Goal: Information Seeking & Learning: Check status

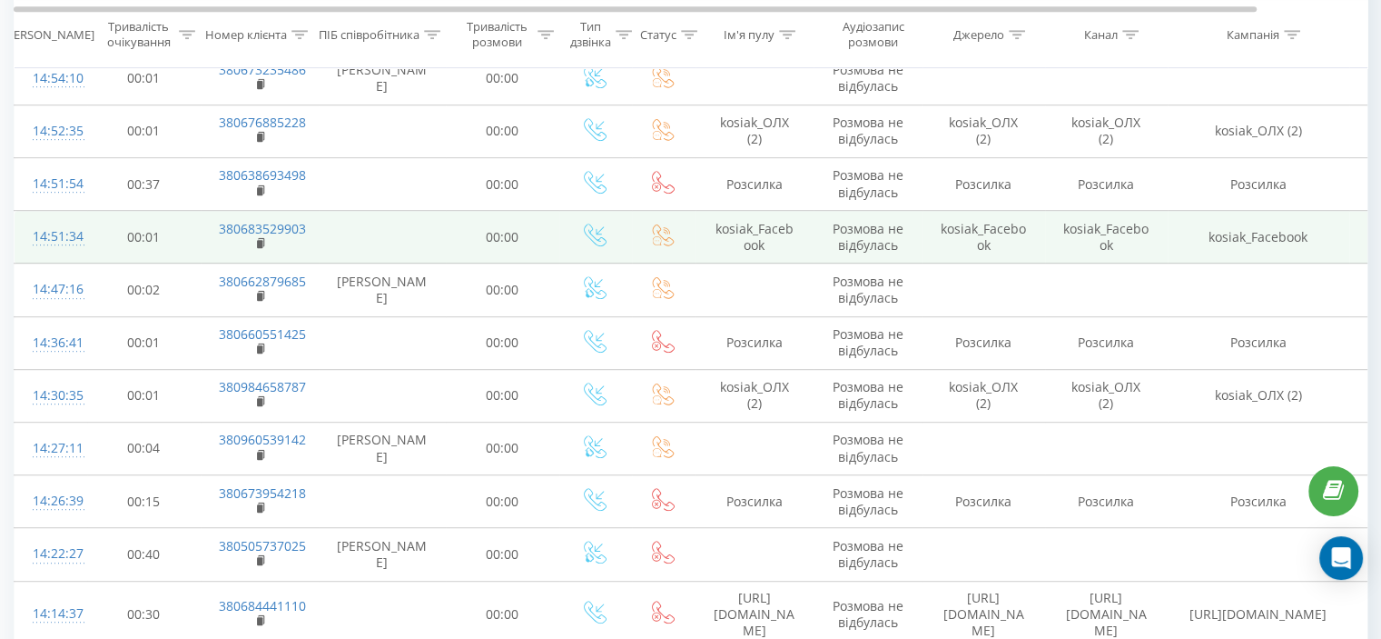
scroll to position [908, 0]
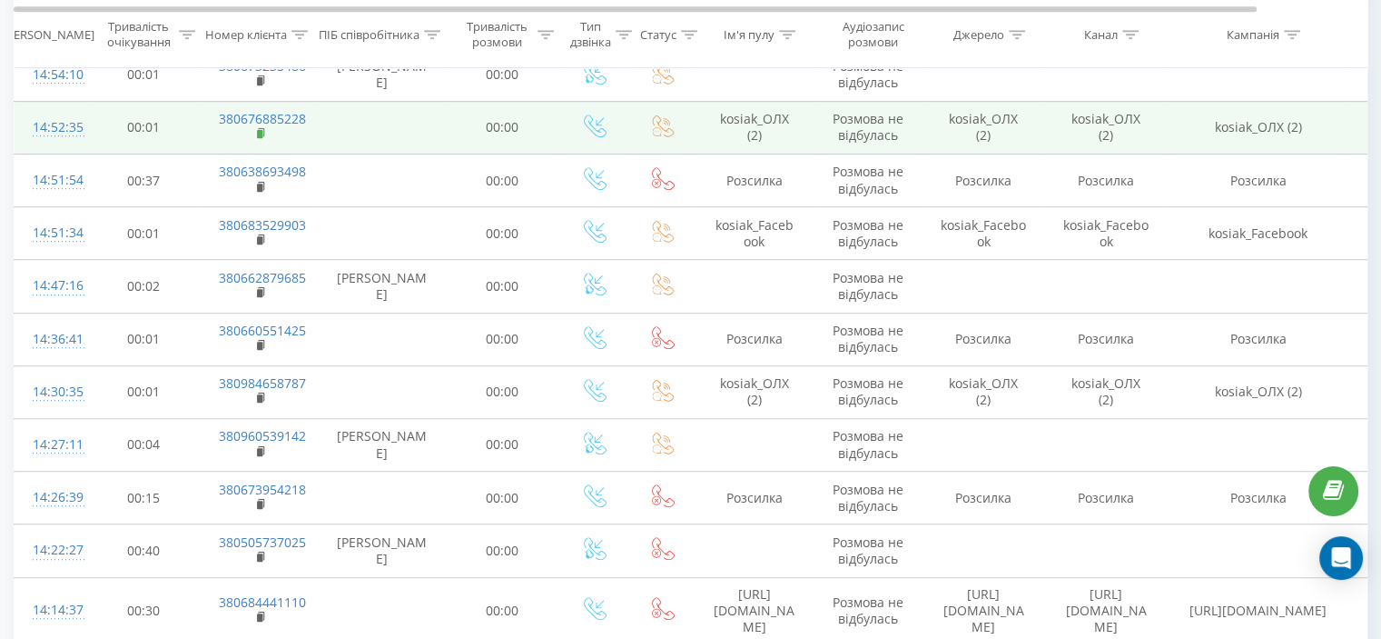
click at [262, 127] on icon at bounding box center [262, 133] width 10 height 13
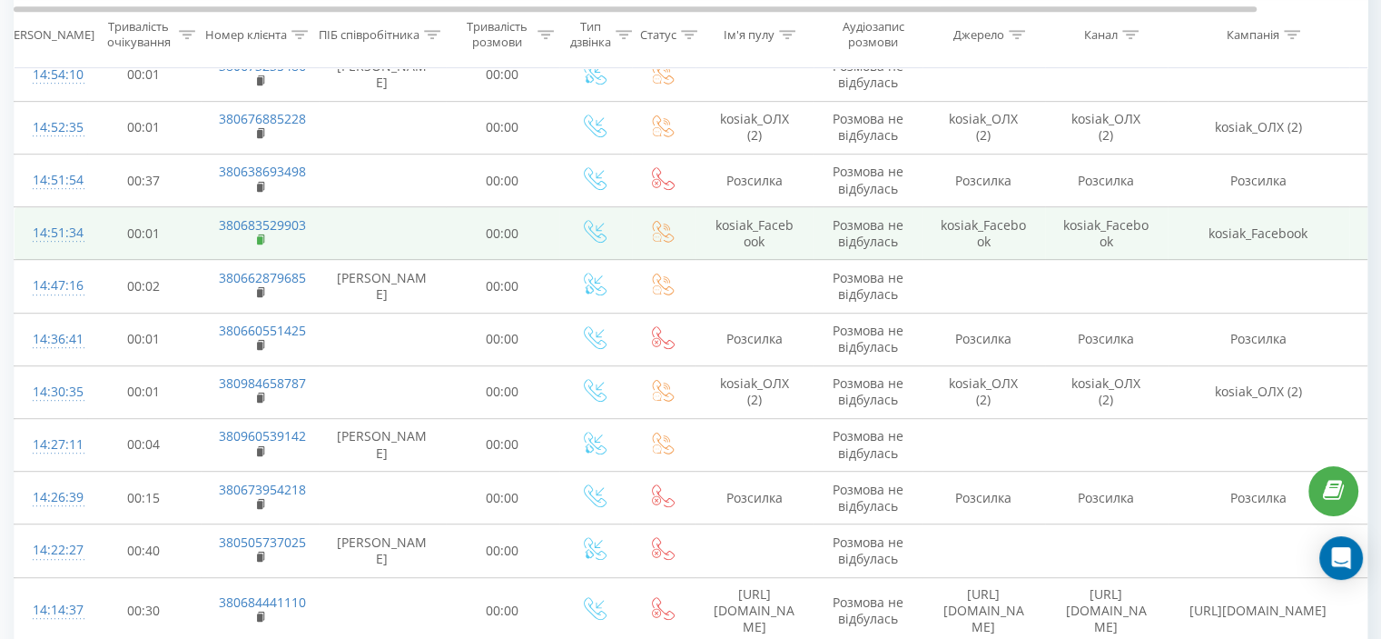
click at [259, 236] on rect at bounding box center [259, 240] width 5 height 8
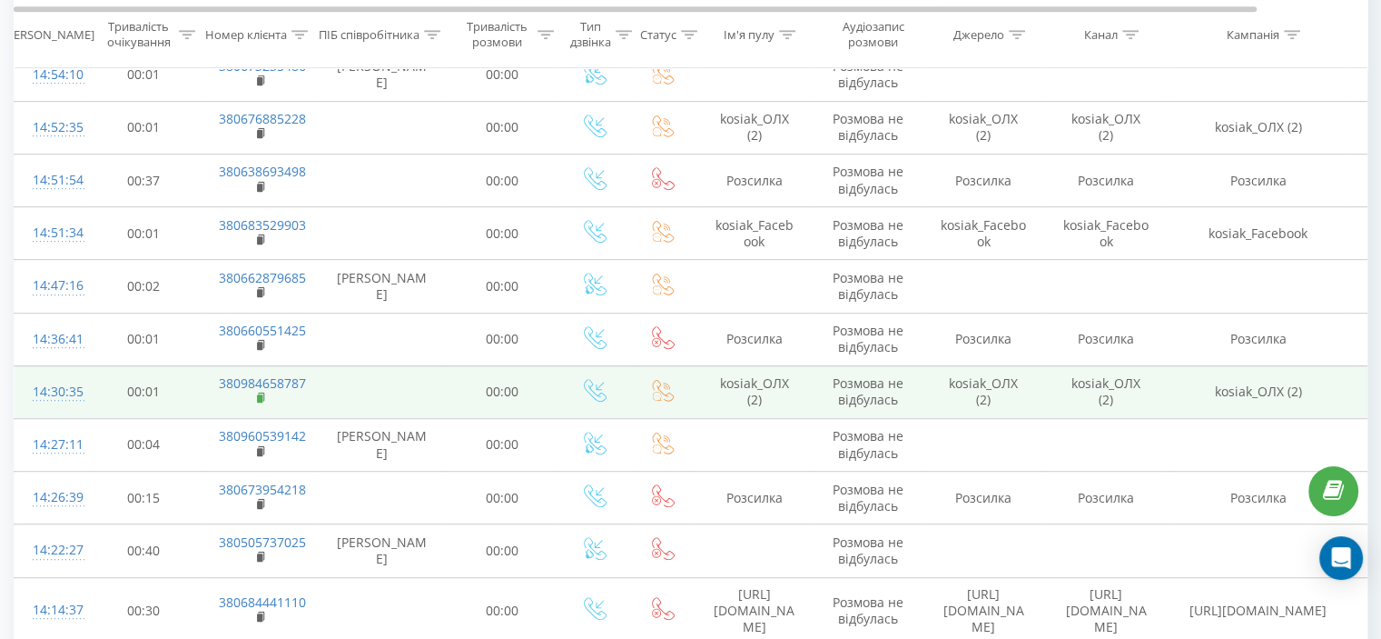
click at [259, 394] on rect at bounding box center [259, 398] width 5 height 8
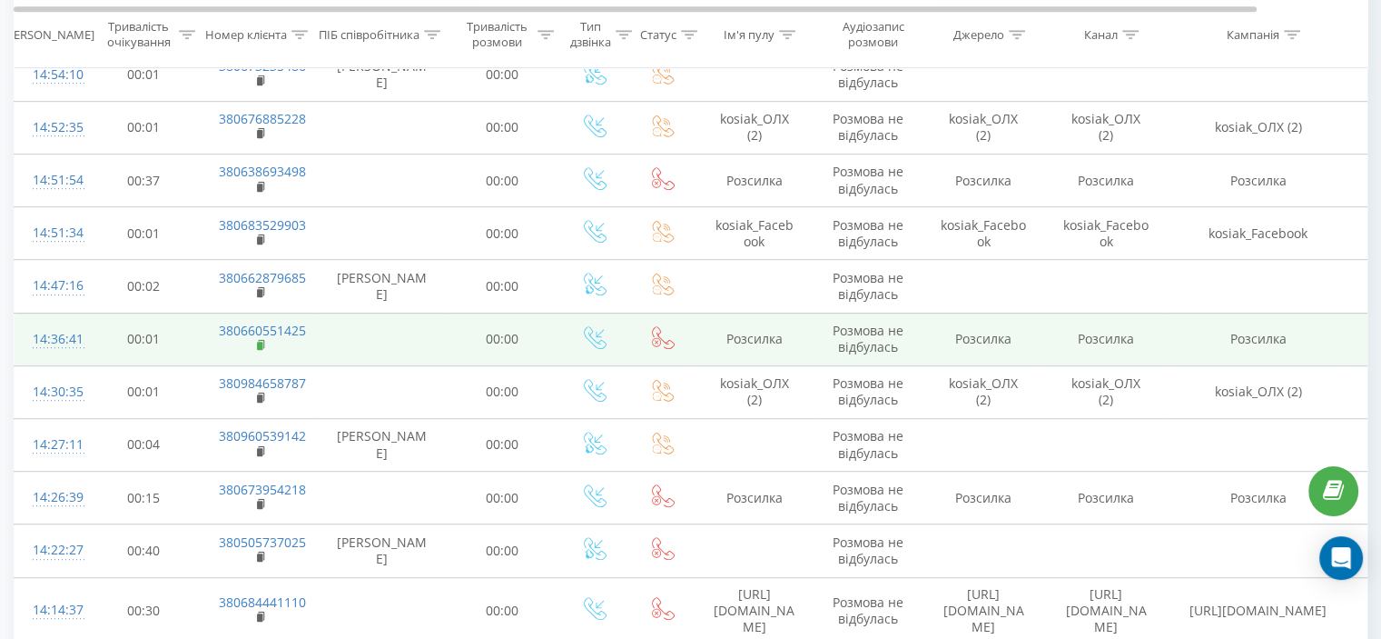
click at [257, 342] on rect at bounding box center [259, 346] width 5 height 8
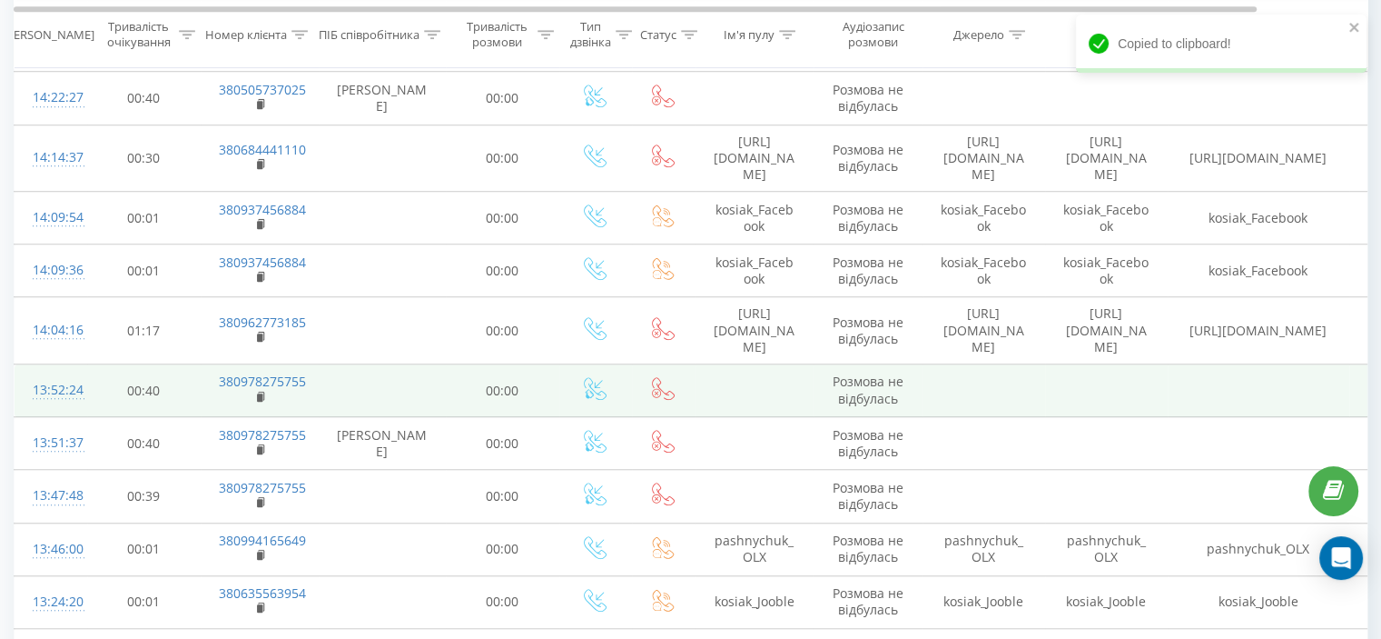
scroll to position [1362, 0]
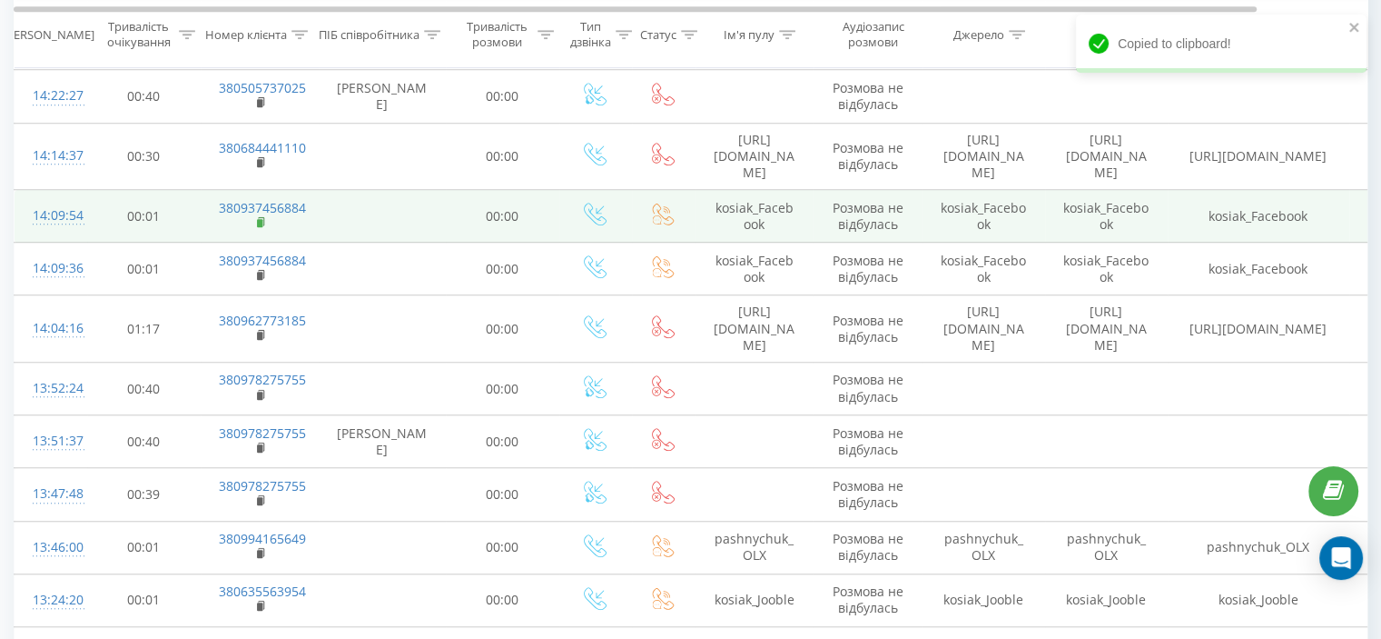
click at [259, 219] on rect at bounding box center [259, 223] width 5 height 8
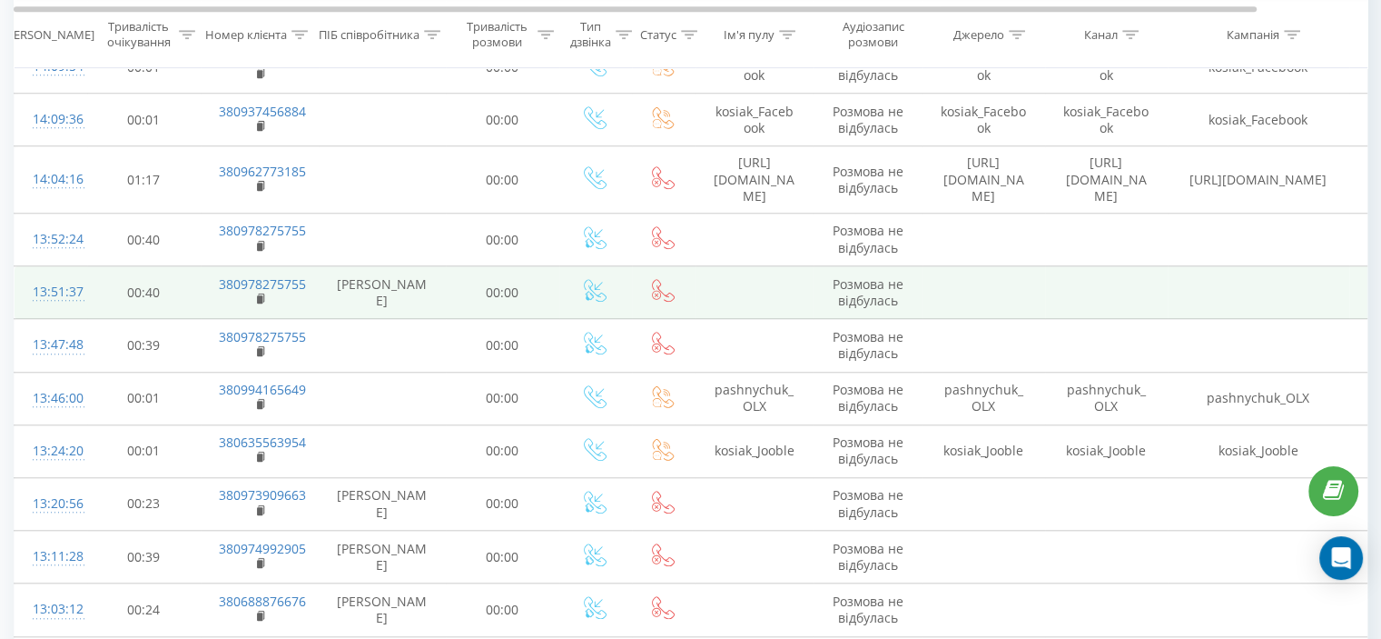
scroll to position [1544, 0]
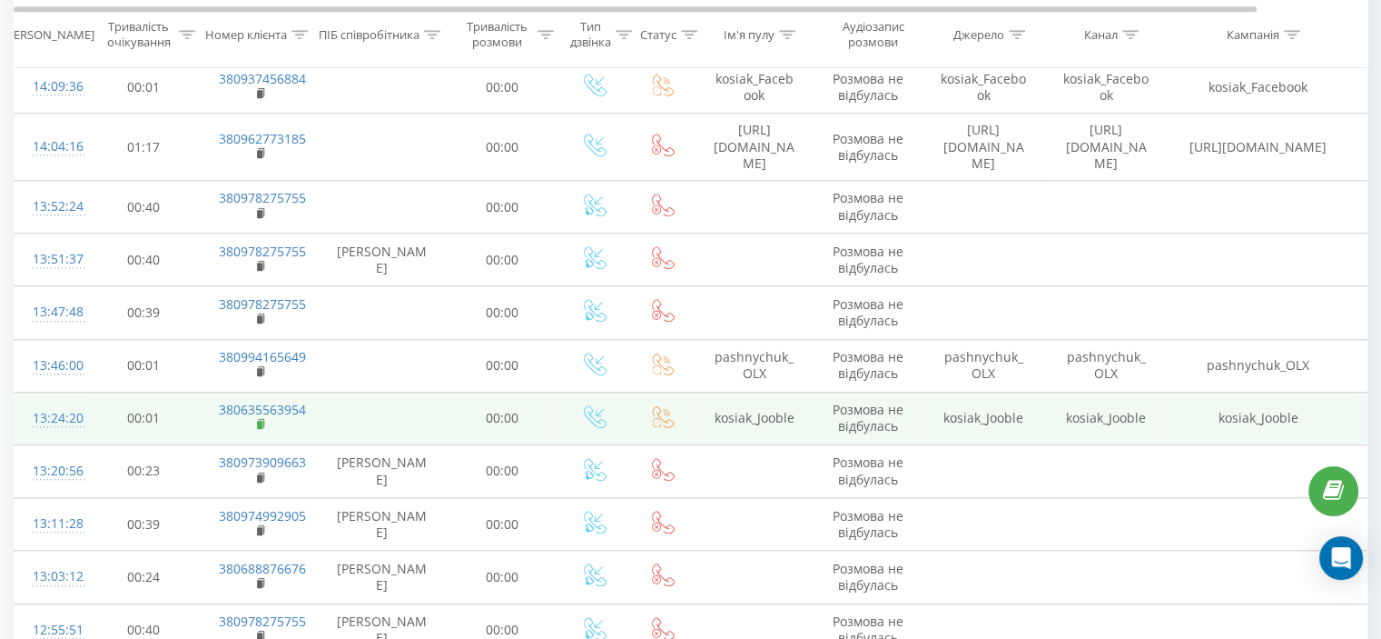
click at [263, 419] on icon at bounding box center [261, 423] width 6 height 8
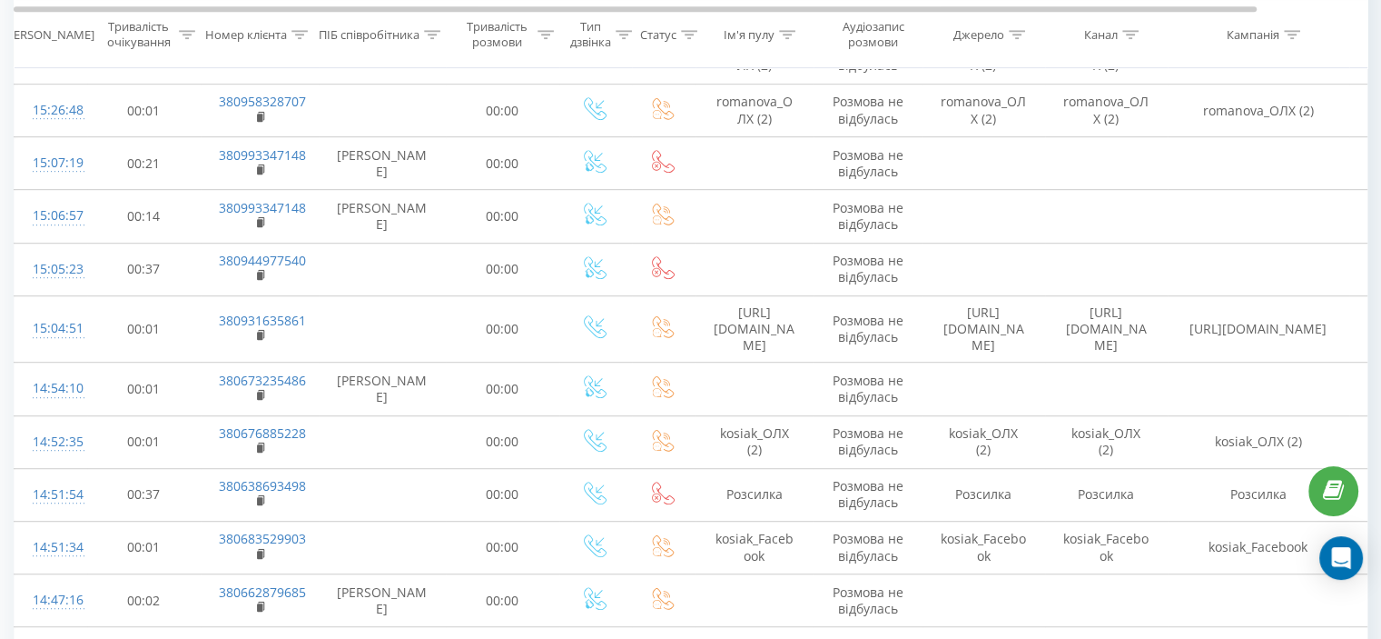
scroll to position [999, 0]
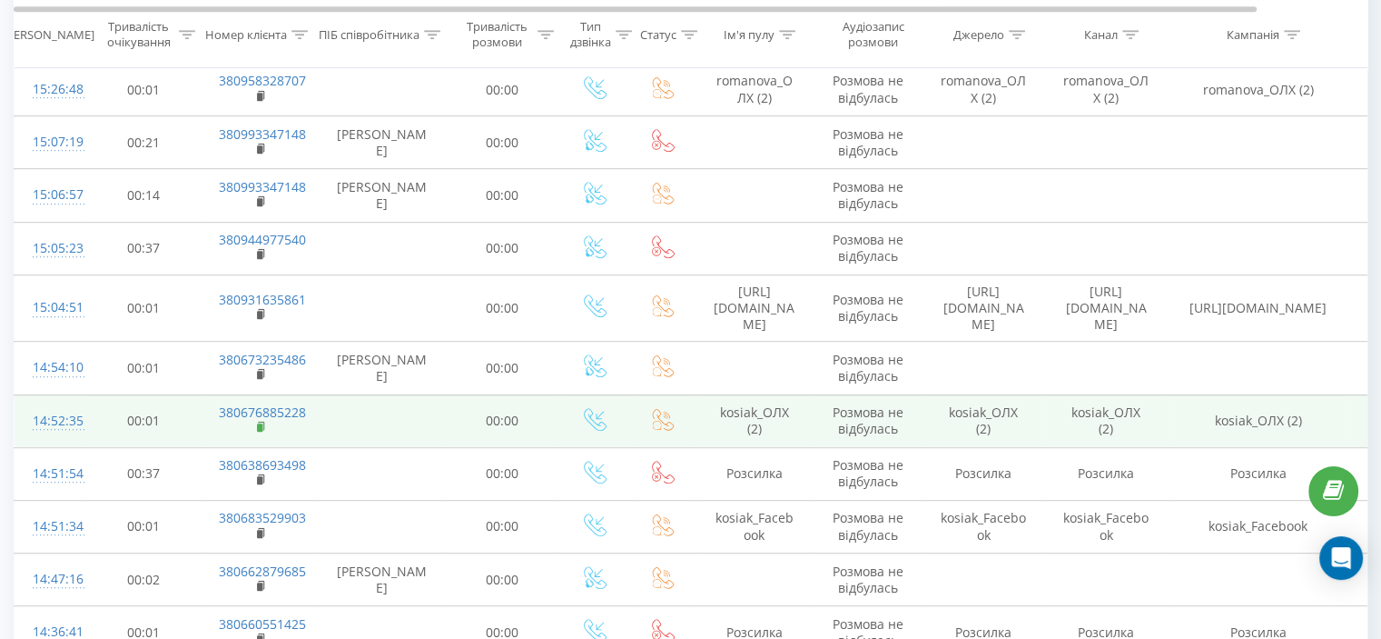
click at [264, 421] on icon at bounding box center [262, 427] width 10 height 13
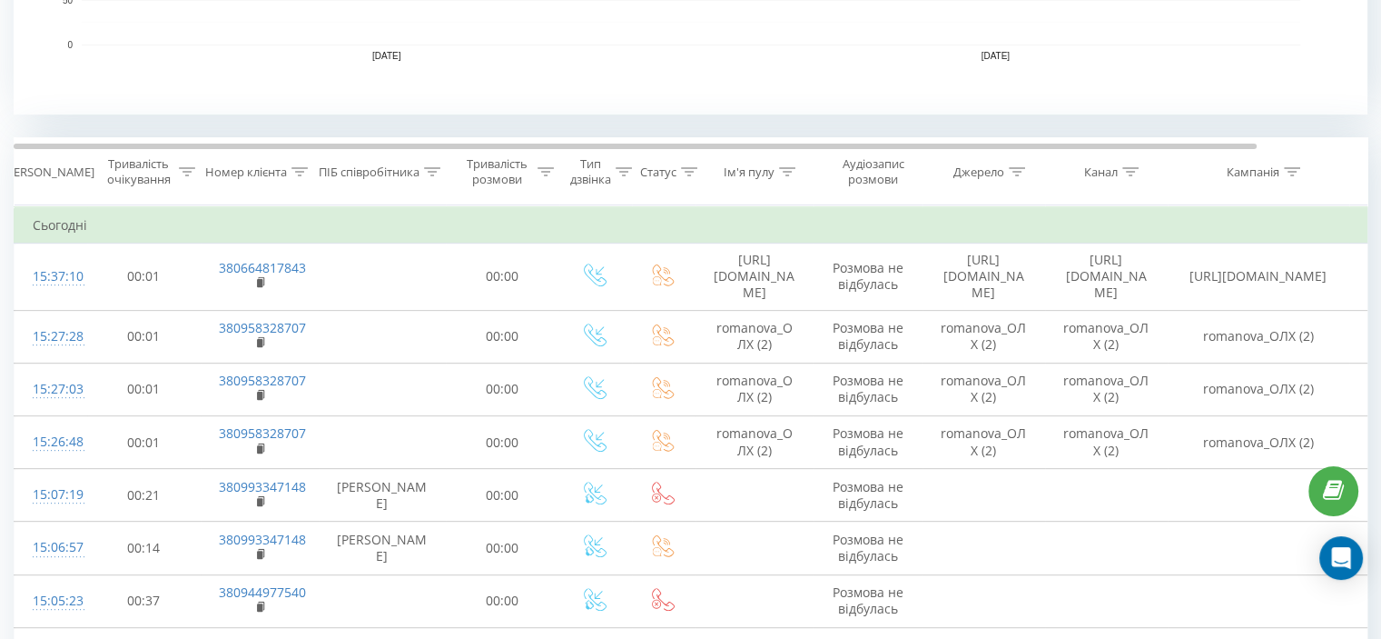
scroll to position [454, 0]
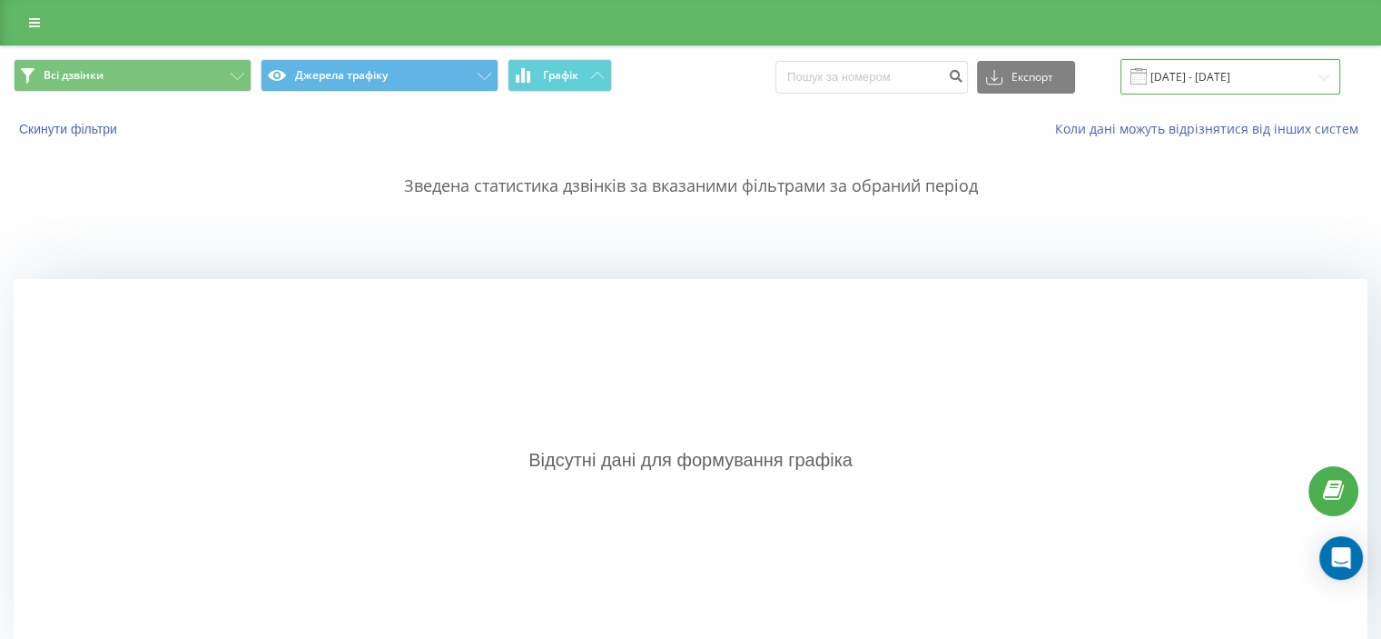
click at [1245, 84] on input "[DATE] - [DATE]" at bounding box center [1231, 76] width 220 height 35
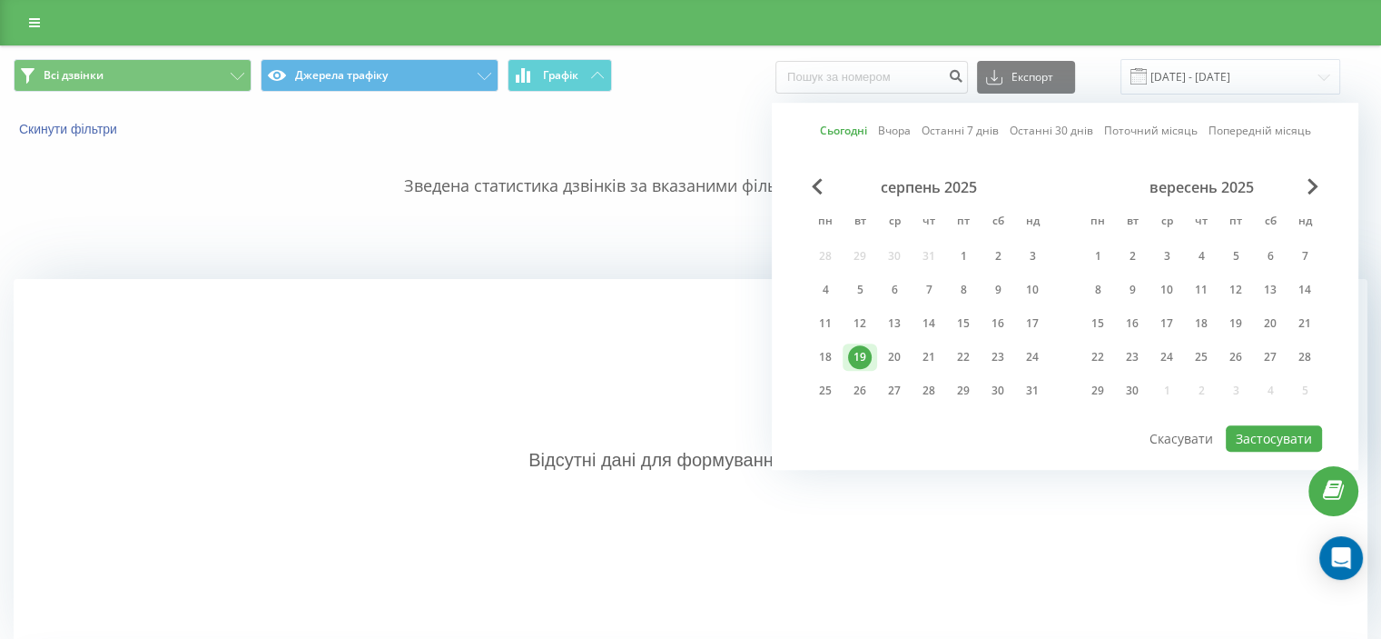
click at [871, 351] on div "19" at bounding box center [860, 357] width 24 height 24
click at [1290, 439] on button "Застосувати" at bounding box center [1274, 438] width 96 height 26
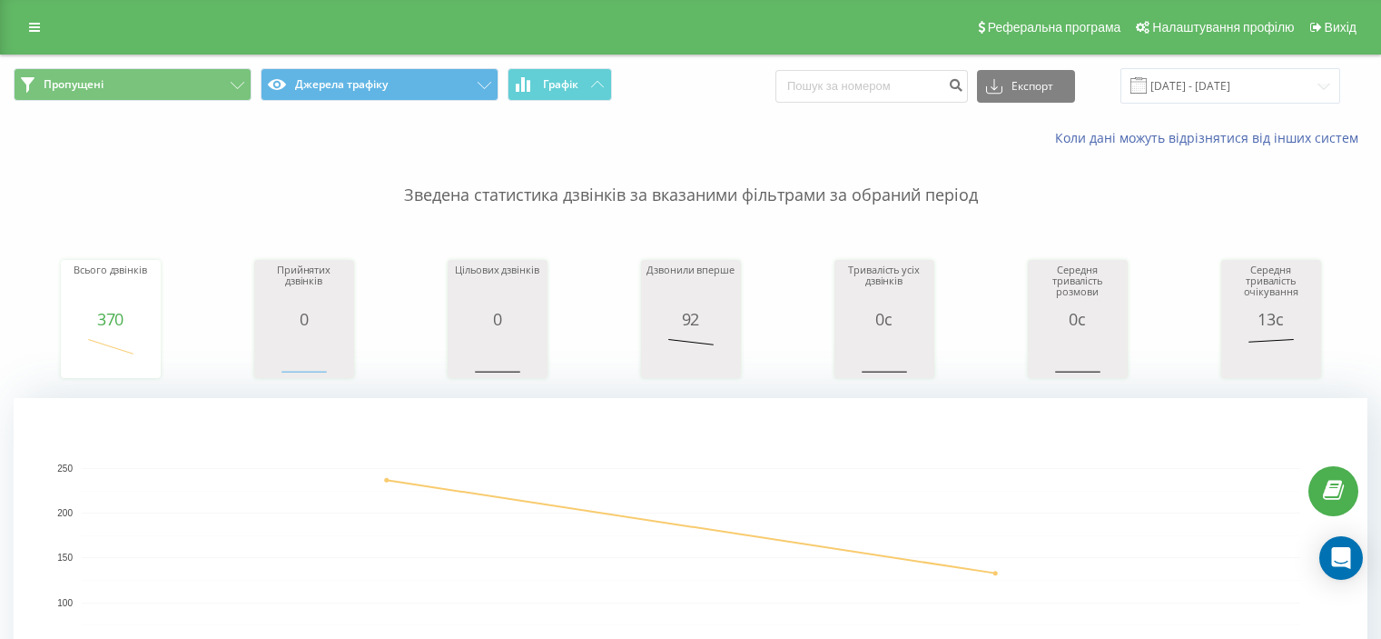
scroll to position [454, 0]
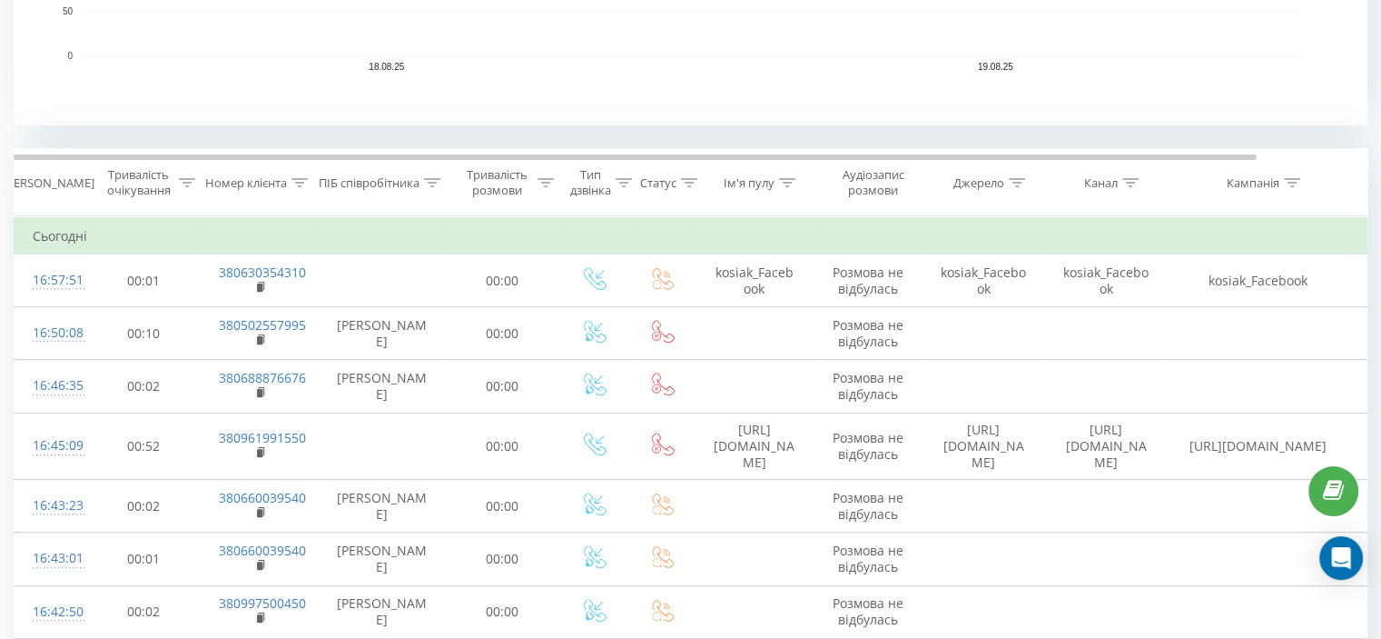
scroll to position [727, 0]
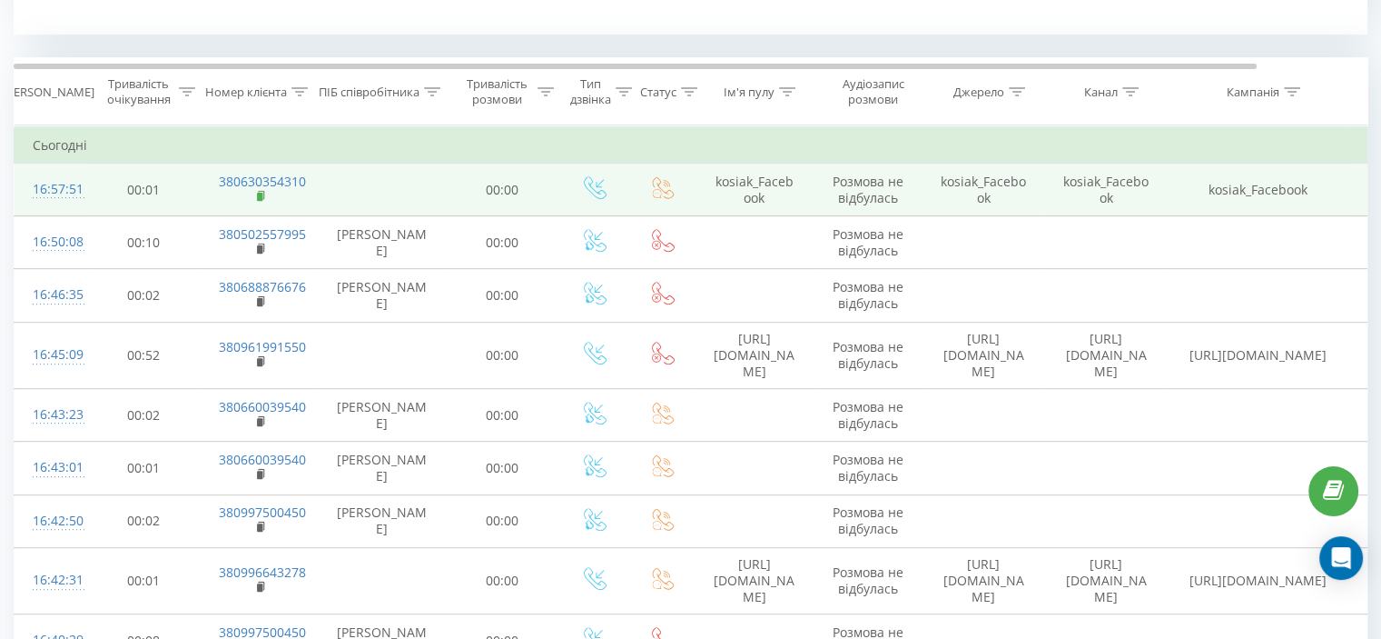
click at [262, 193] on icon at bounding box center [261, 195] width 6 height 8
